Goal: Task Accomplishment & Management: Complete application form

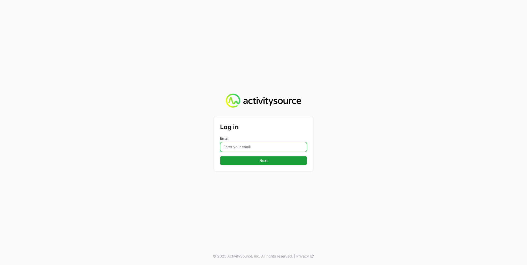
click at [258, 147] on input "Email" at bounding box center [263, 147] width 87 height 10
type input "[PERSON_NAME][EMAIL_ADDRESS][PERSON_NAME][DOMAIN_NAME]"
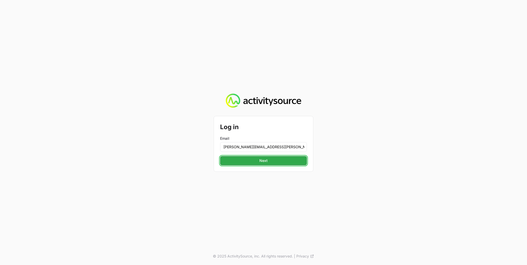
click at [257, 160] on span "Next" at bounding box center [263, 161] width 81 height 6
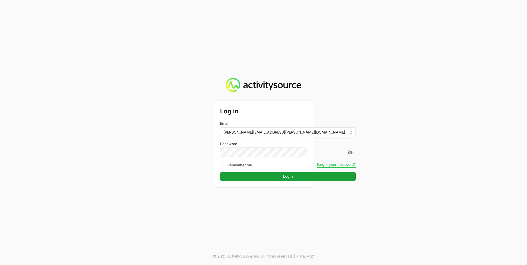
click at [317, 165] on button "Forgot your password?" at bounding box center [336, 164] width 39 height 5
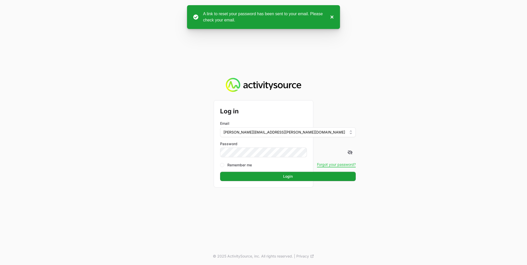
click at [332, 18] on button "×" at bounding box center [331, 17] width 6 height 12
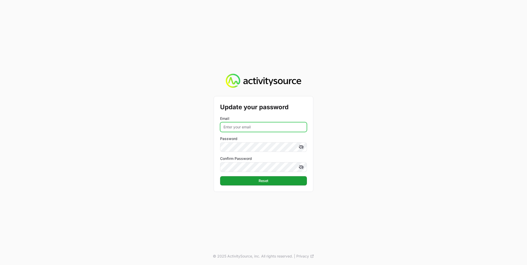
click at [236, 126] on input "Email" at bounding box center [263, 127] width 87 height 10
type input "[PERSON_NAME][EMAIL_ADDRESS][PERSON_NAME][DOMAIN_NAME]"
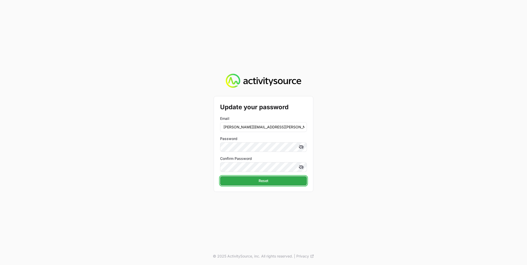
click at [283, 179] on span "Reset" at bounding box center [263, 181] width 81 height 6
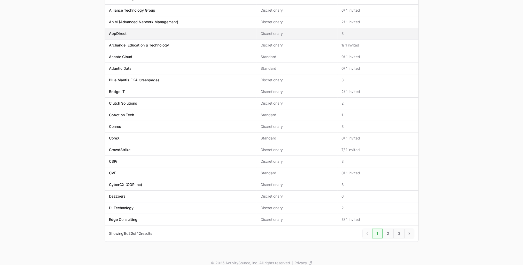
scroll to position [92, 0]
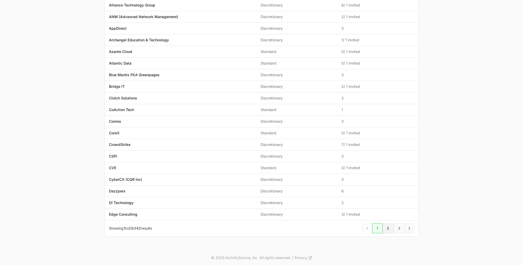
click at [390, 227] on link "2" at bounding box center [388, 228] width 11 height 10
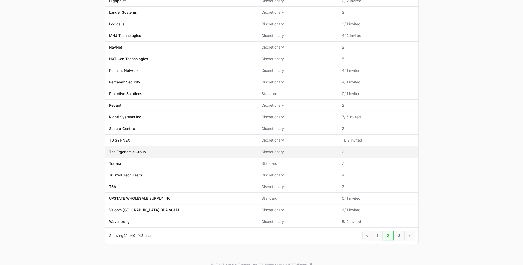
scroll to position [92, 0]
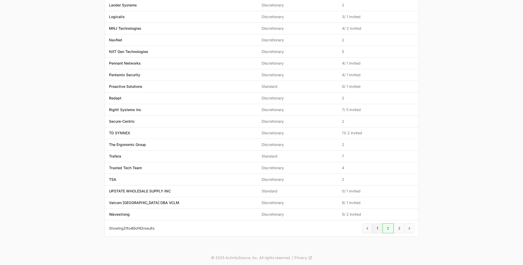
click at [376, 227] on link "1" at bounding box center [377, 228] width 10 height 10
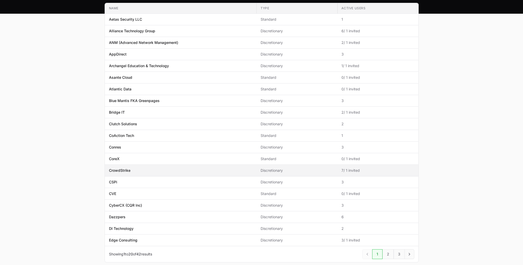
scroll to position [66, 0]
click at [390, 252] on link "2" at bounding box center [388, 254] width 11 height 10
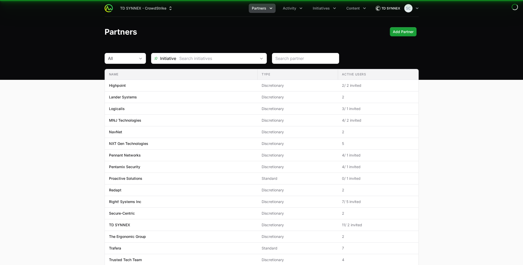
click at [387, 252] on td "Active Users 7" at bounding box center [378, 249] width 80 height 12
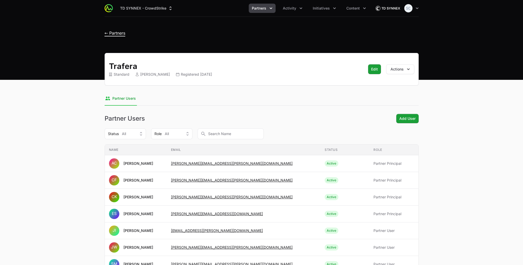
click at [106, 35] on span "← Partners" at bounding box center [115, 32] width 21 height 5
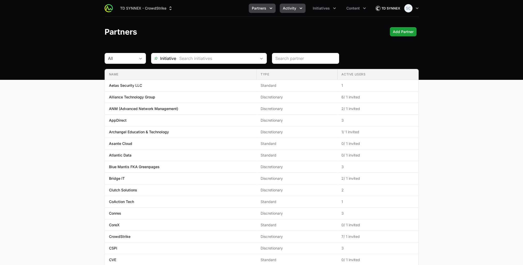
click at [290, 9] on span "Activity" at bounding box center [289, 8] width 13 height 5
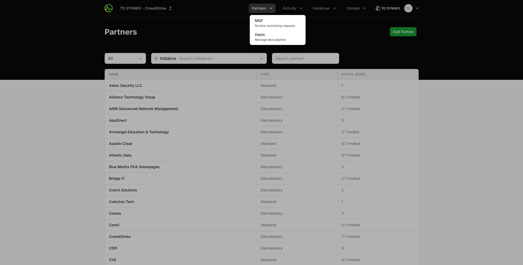
click at [335, 26] on div "Activity menu" at bounding box center [261, 132] width 523 height 265
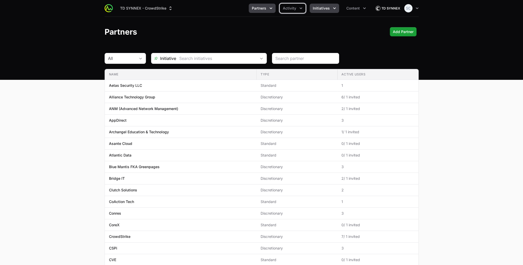
click at [333, 9] on icon "Initiatives menu" at bounding box center [334, 8] width 5 height 5
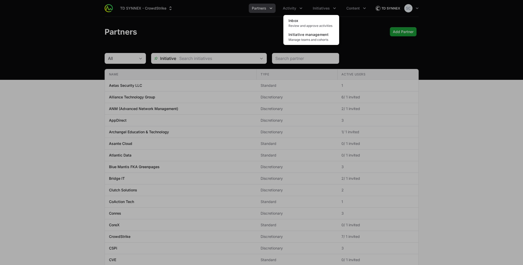
click at [350, 30] on div "Initiatives menu" at bounding box center [261, 132] width 523 height 265
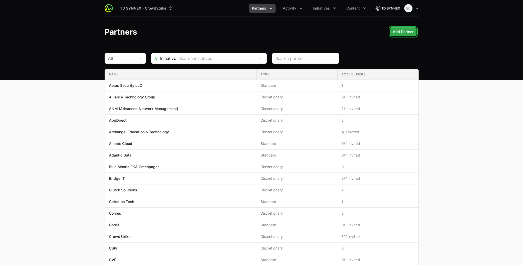
click at [395, 32] on span "Add Partner" at bounding box center [403, 32] width 21 height 6
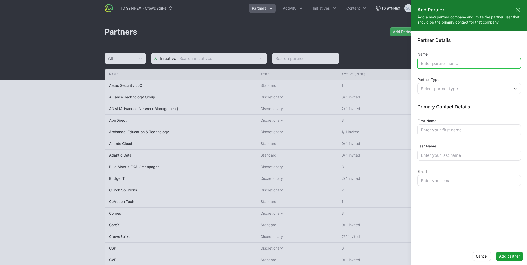
click at [447, 64] on input "Name" at bounding box center [469, 63] width 97 height 6
type input "CyberLynx"
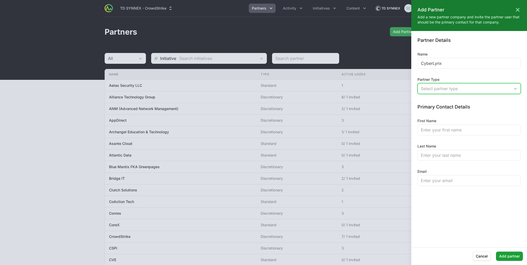
click at [446, 88] on div "Select partner type" at bounding box center [465, 89] width 89 height 6
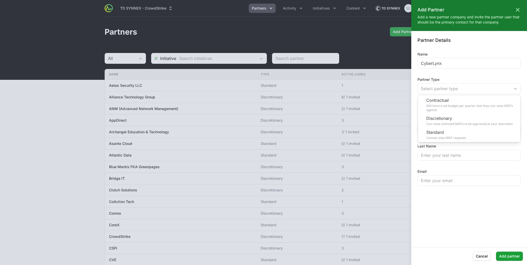
click at [371, 56] on div at bounding box center [263, 132] width 527 height 265
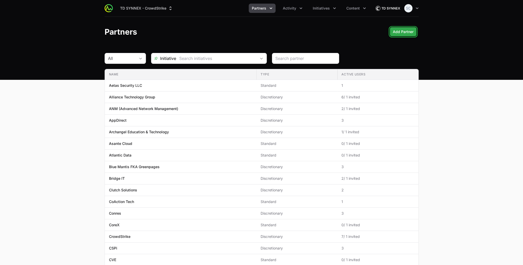
click at [407, 29] on span "Add Partner" at bounding box center [403, 32] width 21 height 6
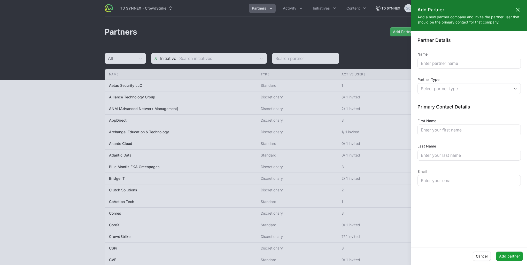
click at [83, 133] on div at bounding box center [263, 132] width 527 height 265
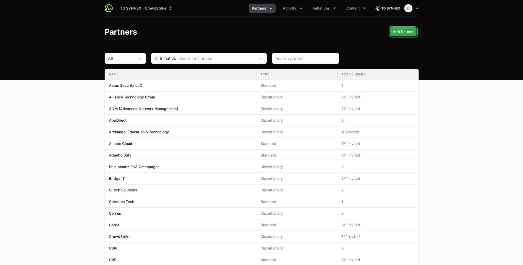
click at [402, 32] on span "Add Partner" at bounding box center [403, 32] width 21 height 6
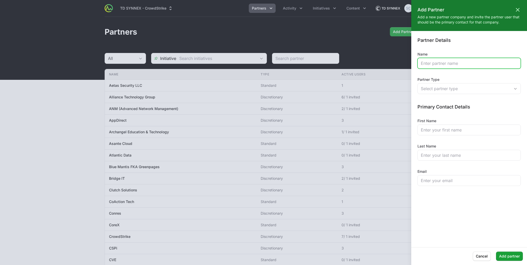
click at [446, 63] on input "Name" at bounding box center [469, 63] width 97 height 6
type input "CyberLynx"
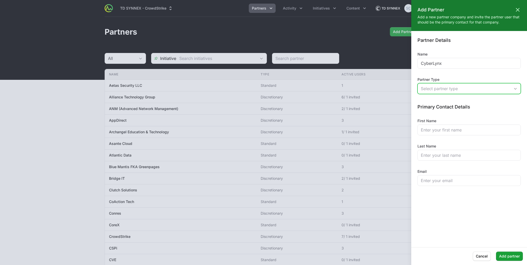
click at [443, 86] on div "Select partner type" at bounding box center [465, 89] width 89 height 6
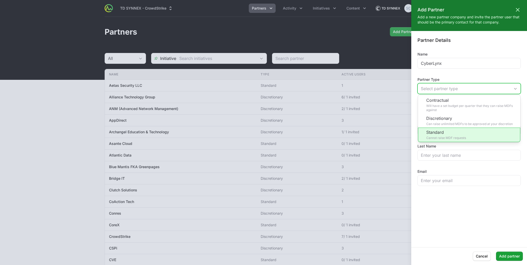
click at [459, 130] on li "Standard Cannot raise MDF requests" at bounding box center [469, 135] width 102 height 14
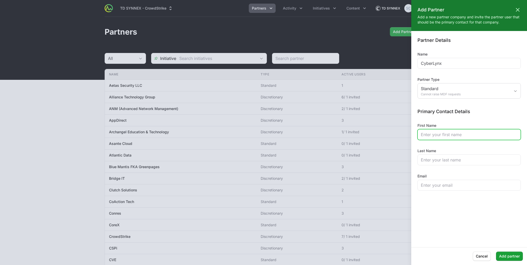
click at [457, 137] on input "First Name" at bounding box center [469, 134] width 97 height 6
type input "[PERSON_NAME]"
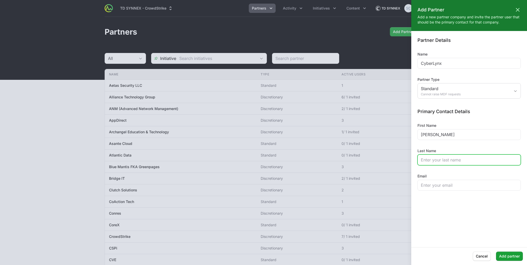
click at [442, 159] on input "Last Name" at bounding box center [469, 160] width 97 height 6
type input "[PERSON_NAME]"
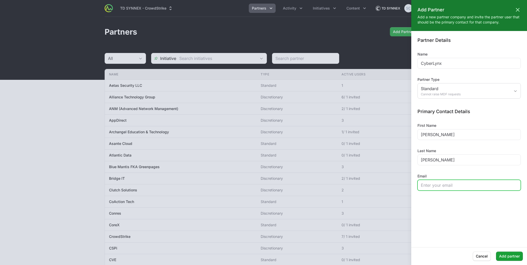
click at [438, 188] on input "Email" at bounding box center [469, 185] width 97 height 6
click at [437, 185] on input "Email" at bounding box center [469, 185] width 97 height 6
click at [464, 182] on input "Email" at bounding box center [469, 185] width 97 height 6
paste input "[PERSON_NAME][EMAIL_ADDRESS][DOMAIN_NAME]"
type input "[PERSON_NAME][EMAIL_ADDRESS][DOMAIN_NAME]"
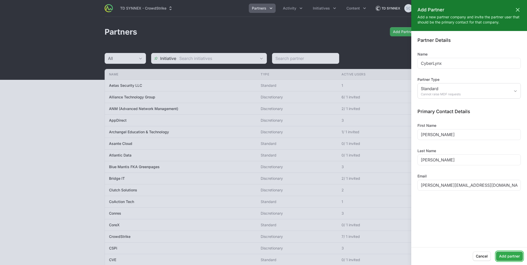
click at [512, 257] on span "Add partner" at bounding box center [509, 256] width 21 height 6
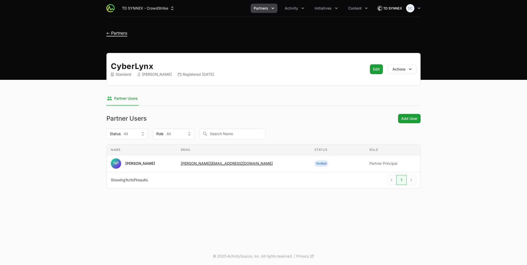
click at [111, 32] on span "← Partners" at bounding box center [116, 32] width 21 height 5
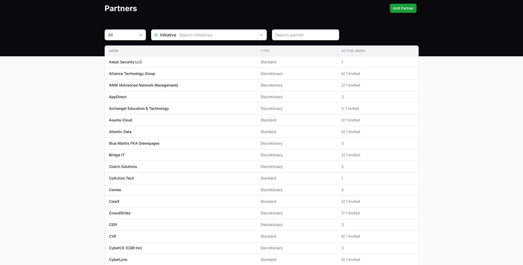
scroll to position [14, 0]
